Goal: Information Seeking & Learning: Learn about a topic

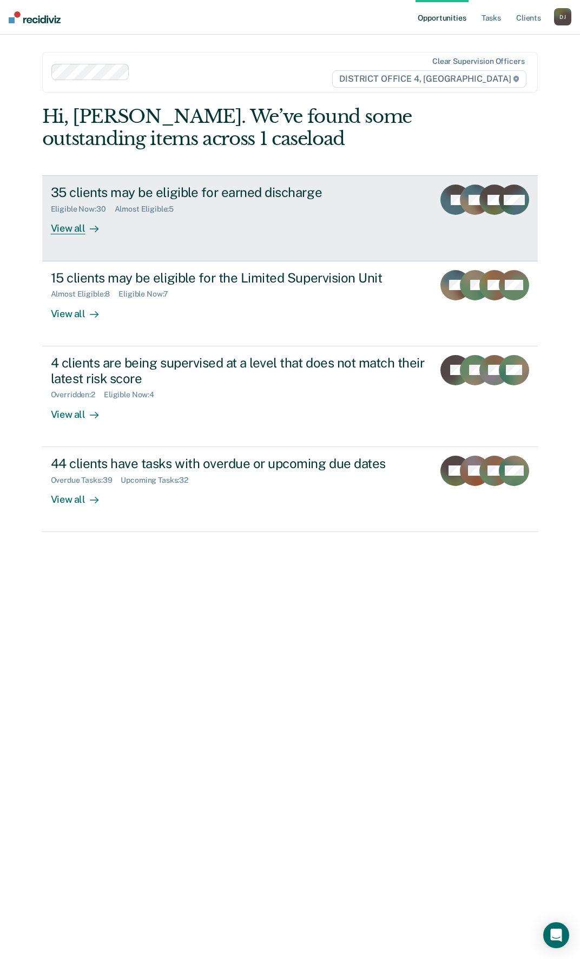
click at [182, 195] on div "35 clients may be eligible for earned discharge" at bounding box center [238, 193] width 375 height 16
